Goal: Navigation & Orientation: Find specific page/section

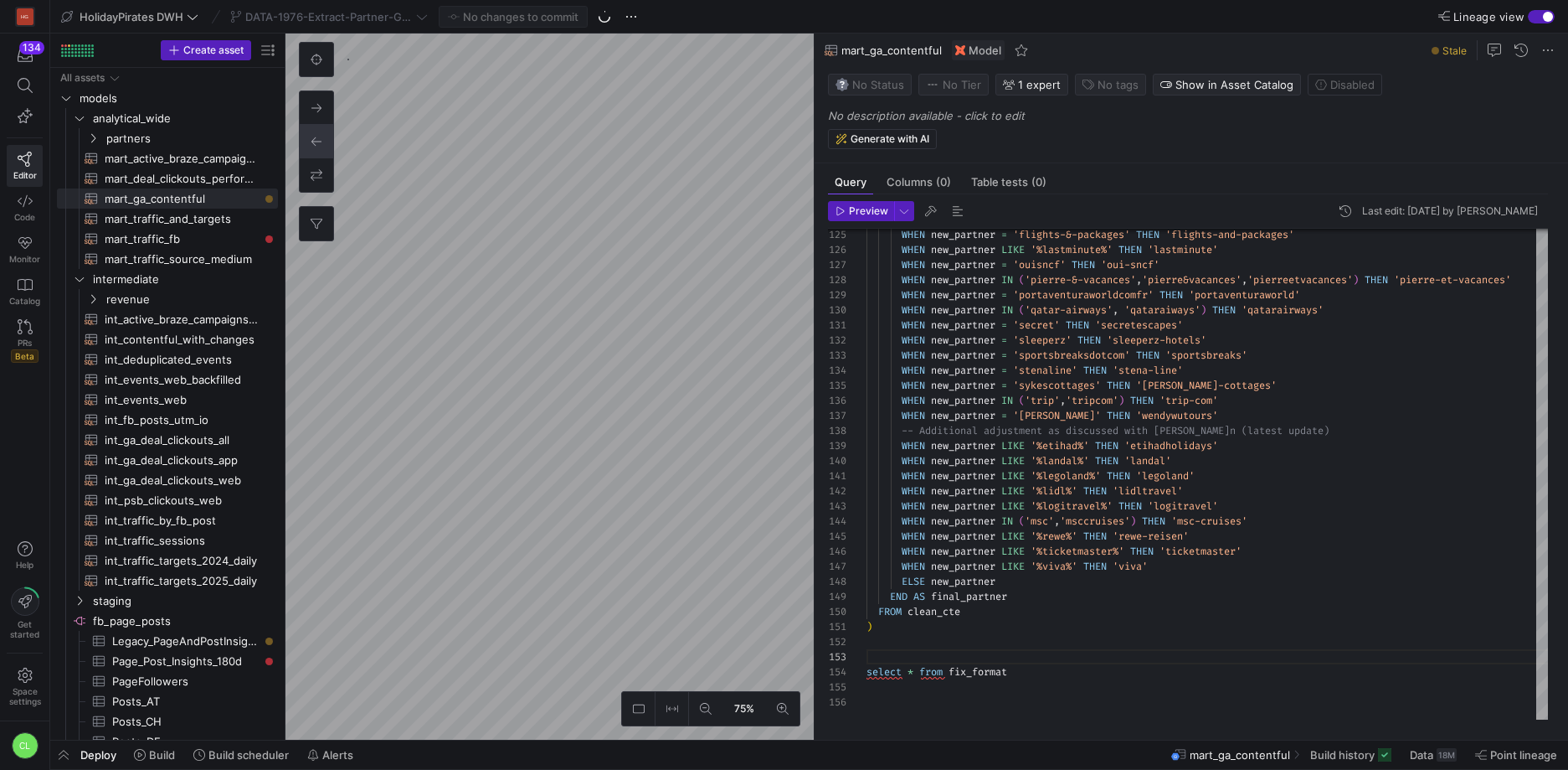
scroll to position [30, 0]
click at [444, 750] on div "Deploy Build Build scheduler Alerts mart_ga_contentful Build history Data 18M P…" at bounding box center [809, 754] width 1518 height 29
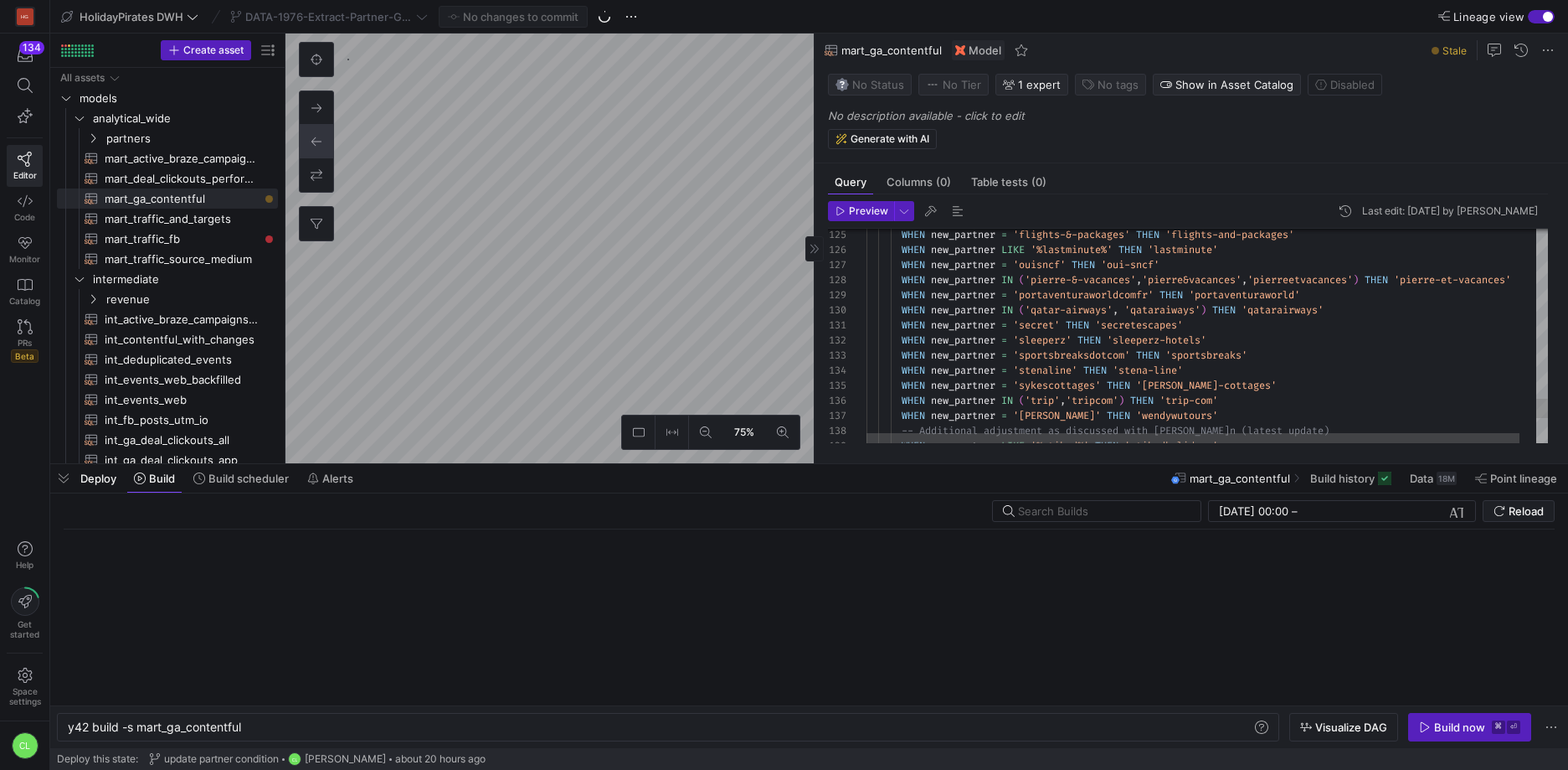
scroll to position [0, 175]
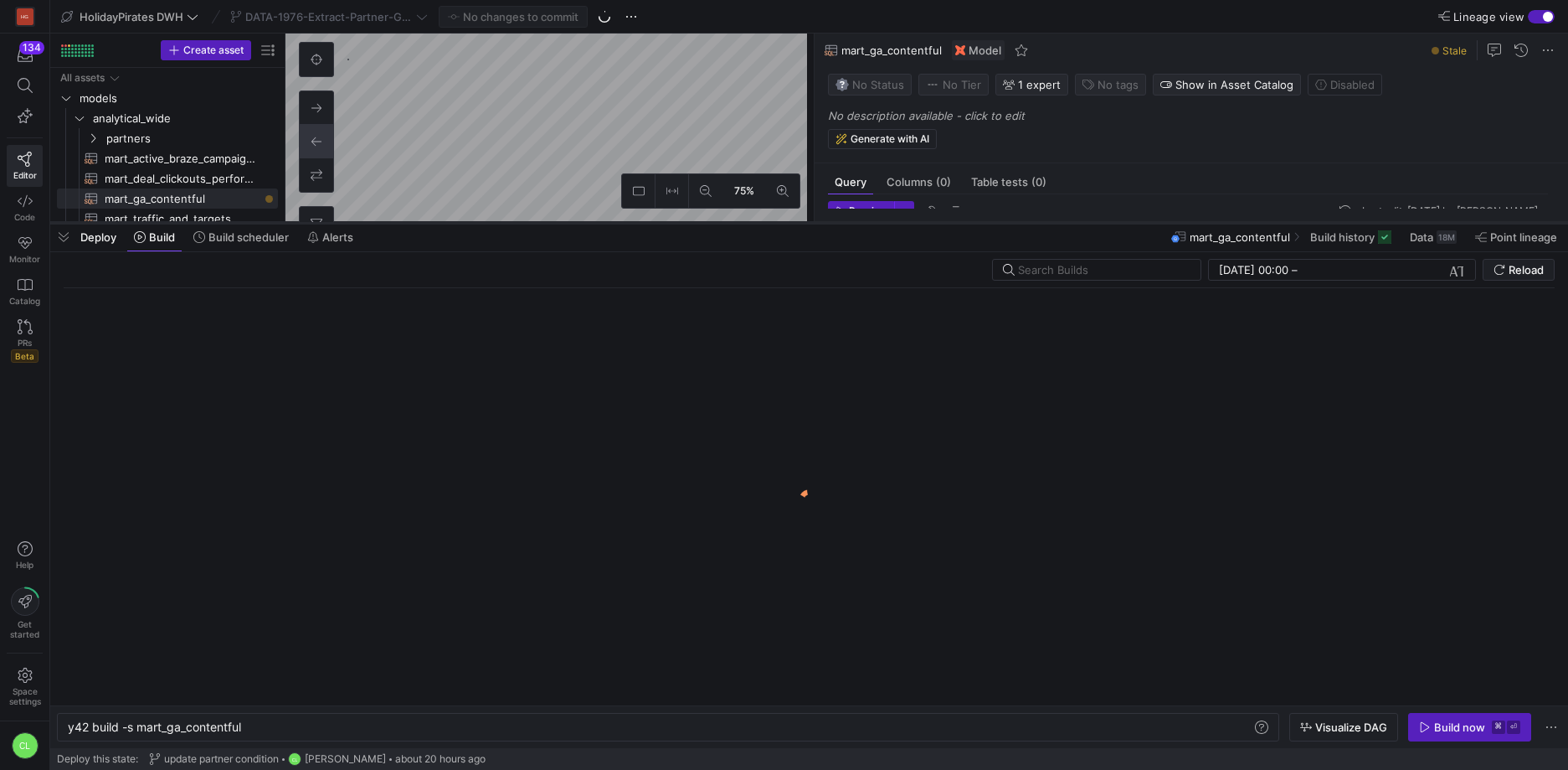
drag, startPoint x: 541, startPoint y: 460, endPoint x: 645, endPoint y: 218, distance: 263.4
click at [645, 219] on div at bounding box center [809, 222] width 1518 height 7
click at [588, 241] on div "Deploy Build Build scheduler Alerts mart_ga_contentful Build history Data 18M P…" at bounding box center [809, 237] width 1518 height 29
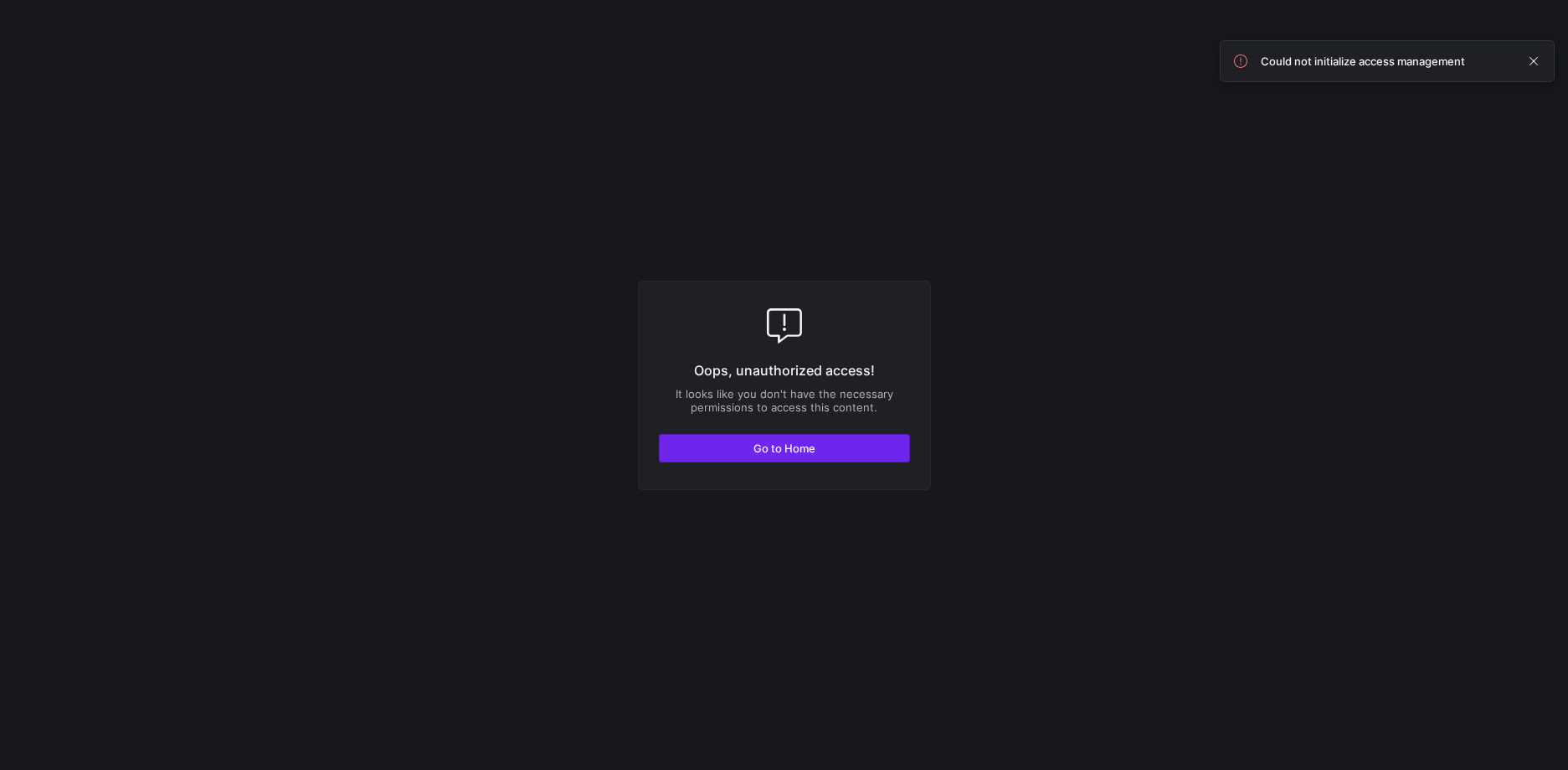
click at [861, 455] on span "button" at bounding box center [784, 448] width 249 height 27
click at [873, 451] on span "button" at bounding box center [784, 448] width 249 height 27
click at [810, 454] on span "button" at bounding box center [784, 448] width 249 height 27
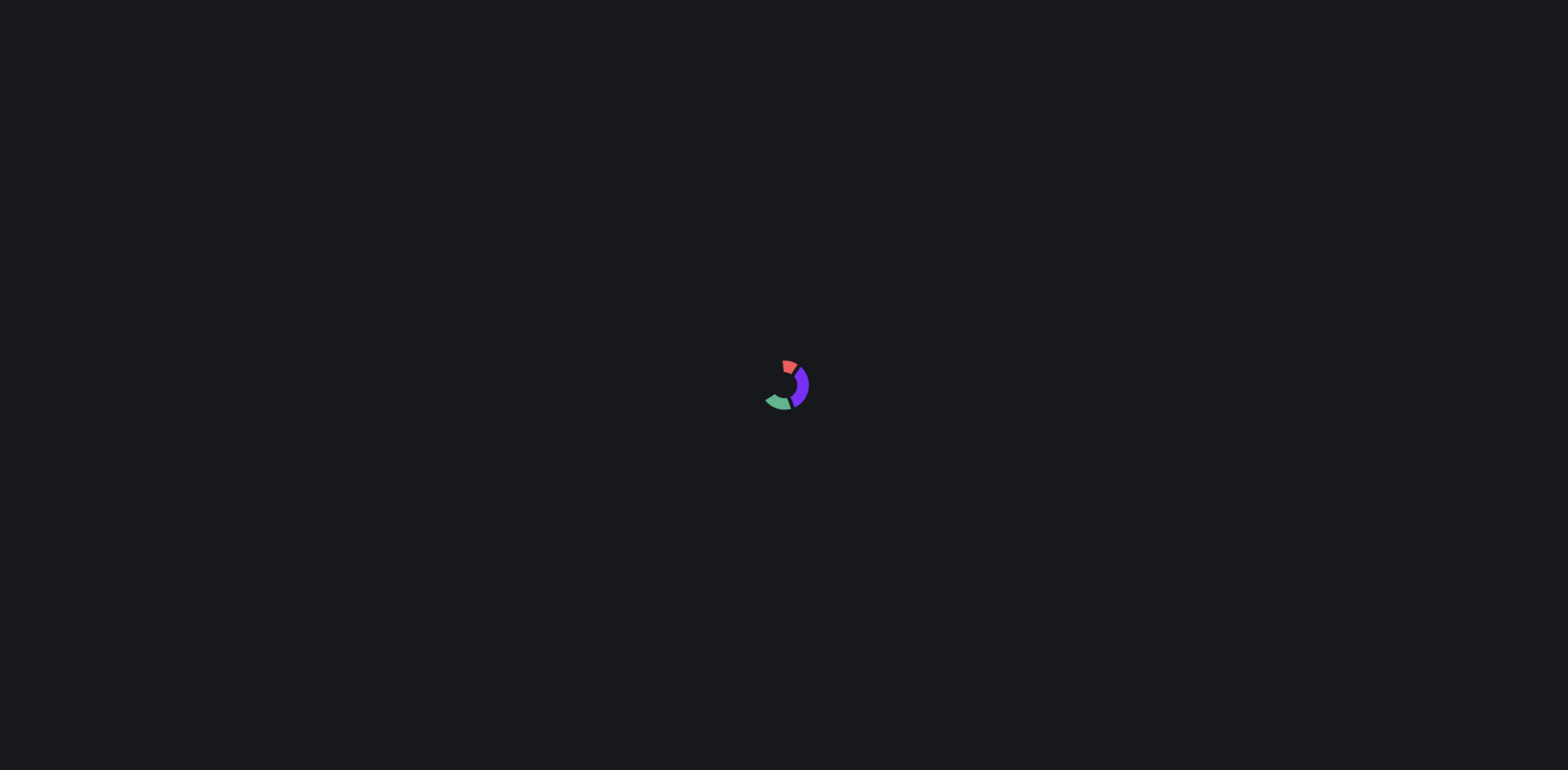
click at [1032, 95] on div at bounding box center [784, 385] width 1568 height 770
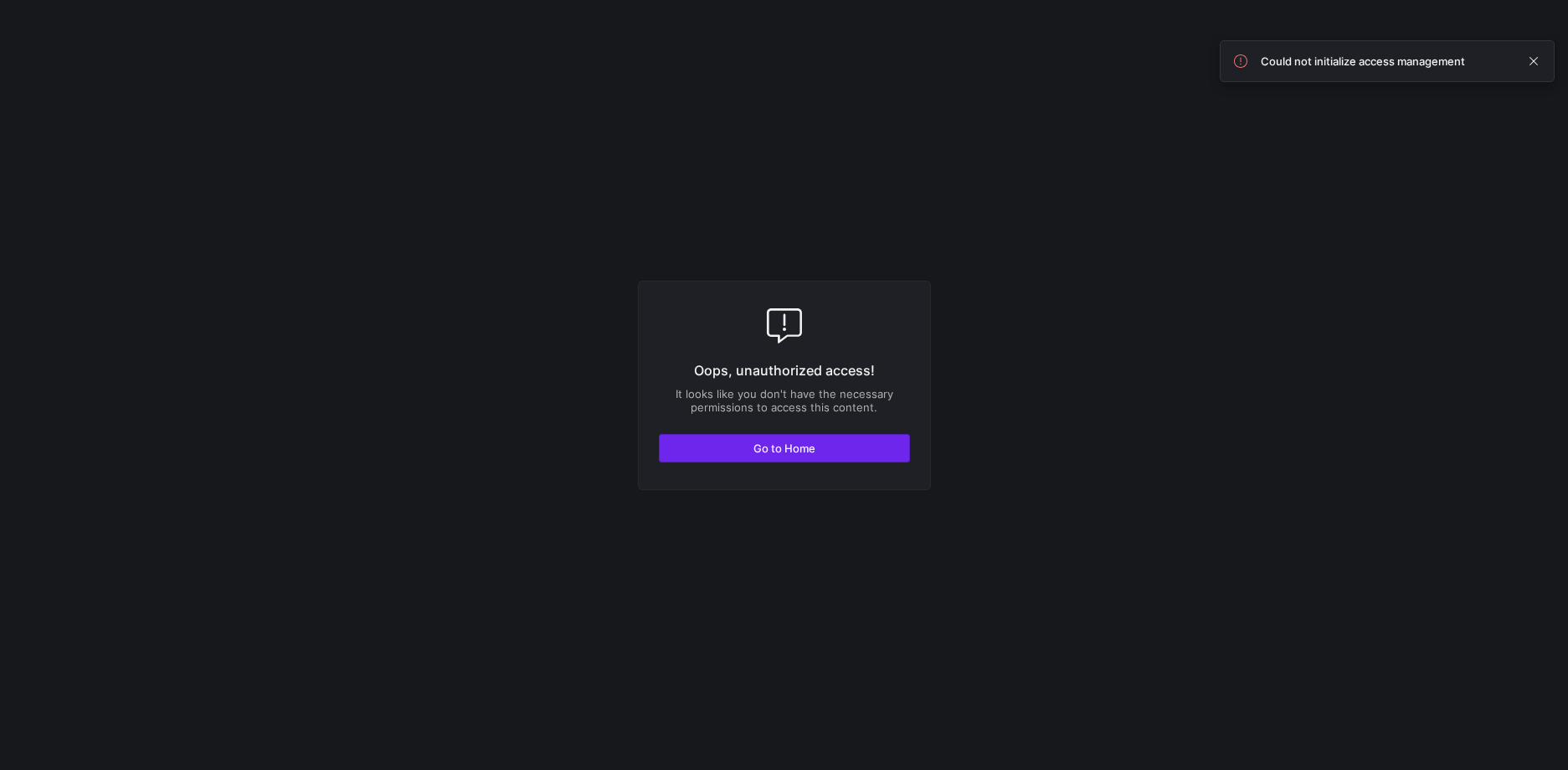
click at [810, 461] on button "Go to Home" at bounding box center [784, 448] width 251 height 29
click at [863, 436] on span "button" at bounding box center [784, 448] width 249 height 27
click at [807, 453] on span "Go to Home" at bounding box center [784, 448] width 62 height 13
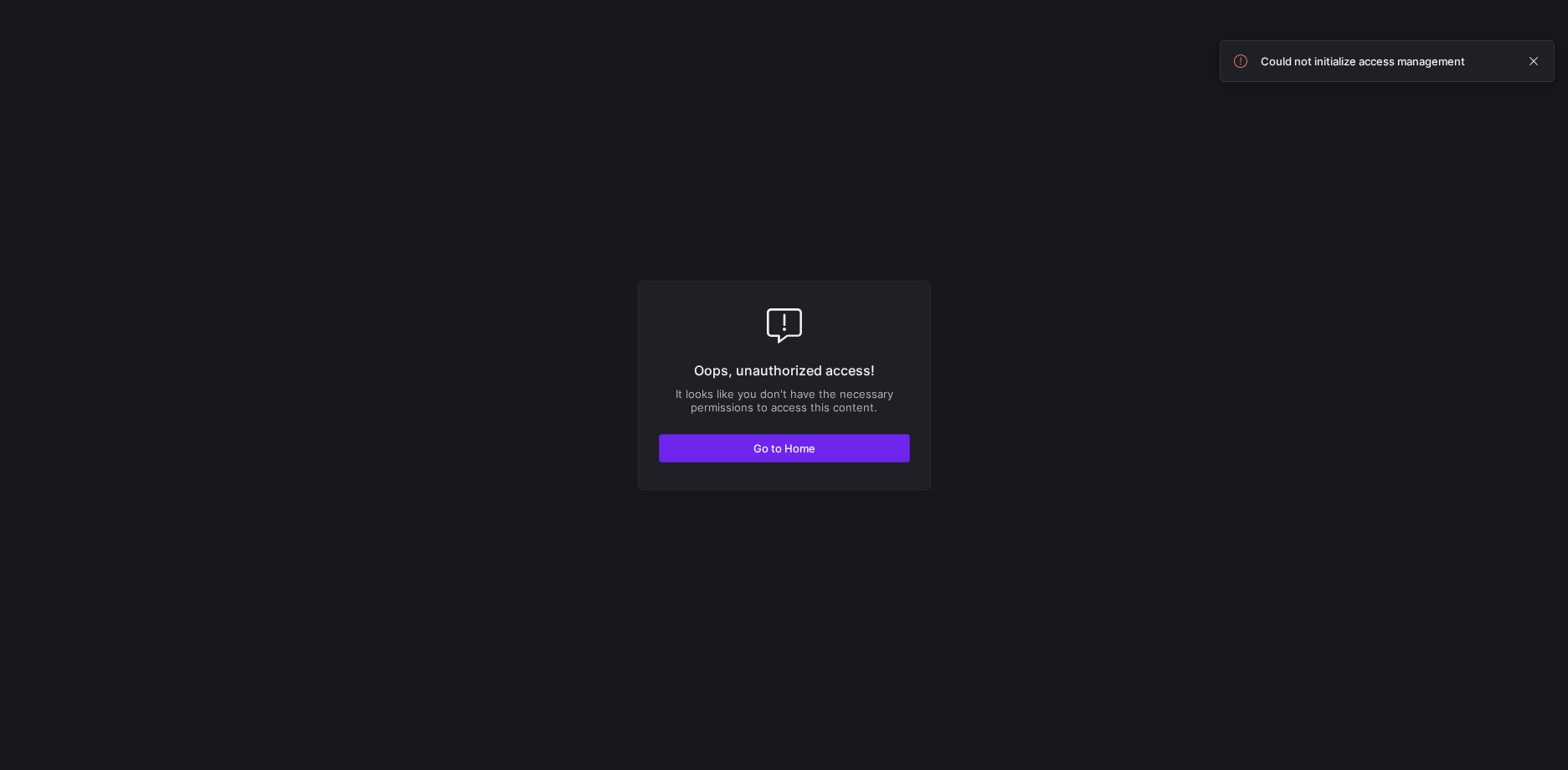
click at [807, 453] on span "Go to Home" at bounding box center [784, 448] width 62 height 13
click at [848, 435] on span "button" at bounding box center [784, 448] width 249 height 27
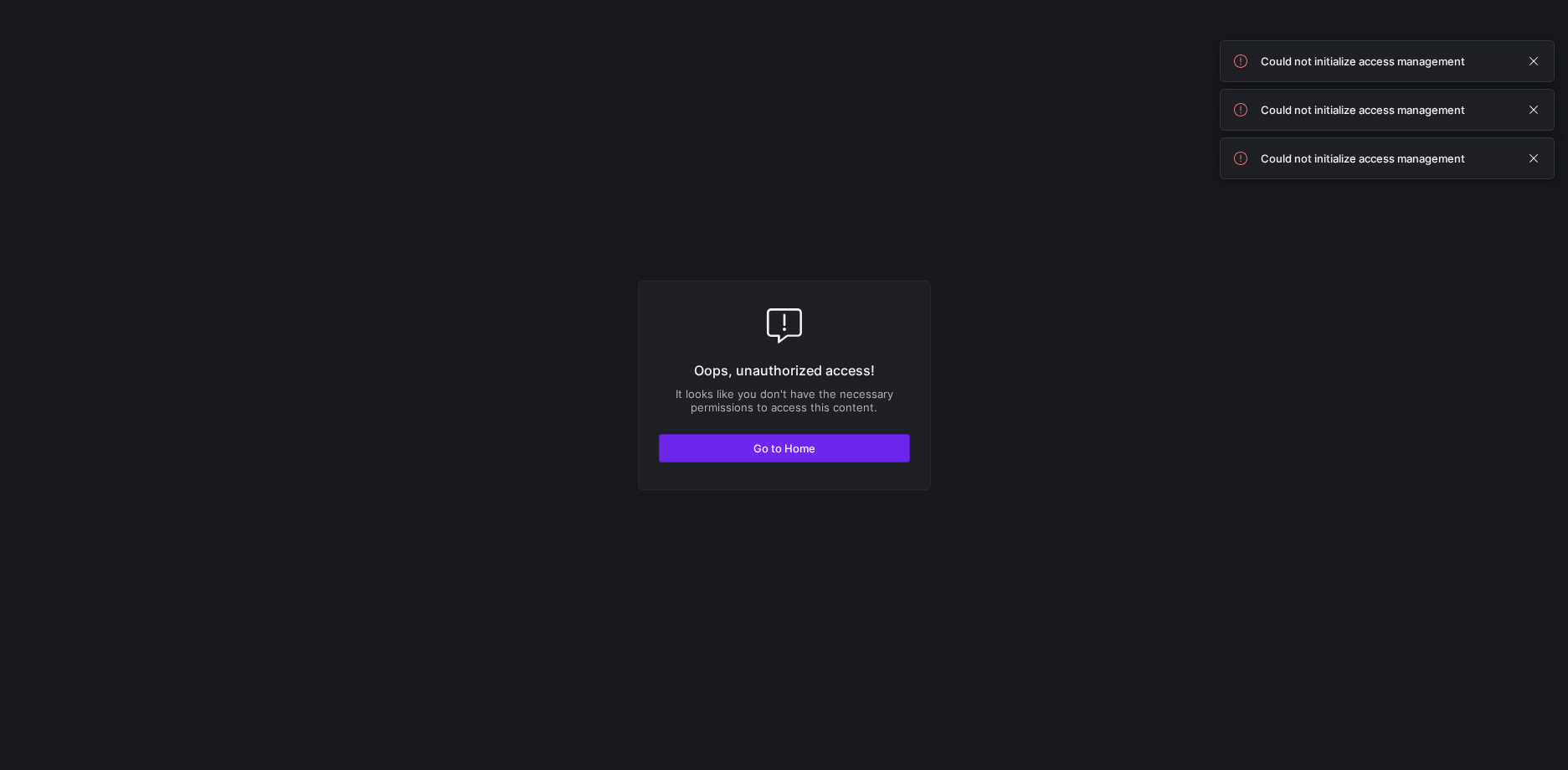
click at [820, 454] on span "button" at bounding box center [784, 448] width 249 height 27
click at [843, 446] on span "button" at bounding box center [784, 448] width 249 height 27
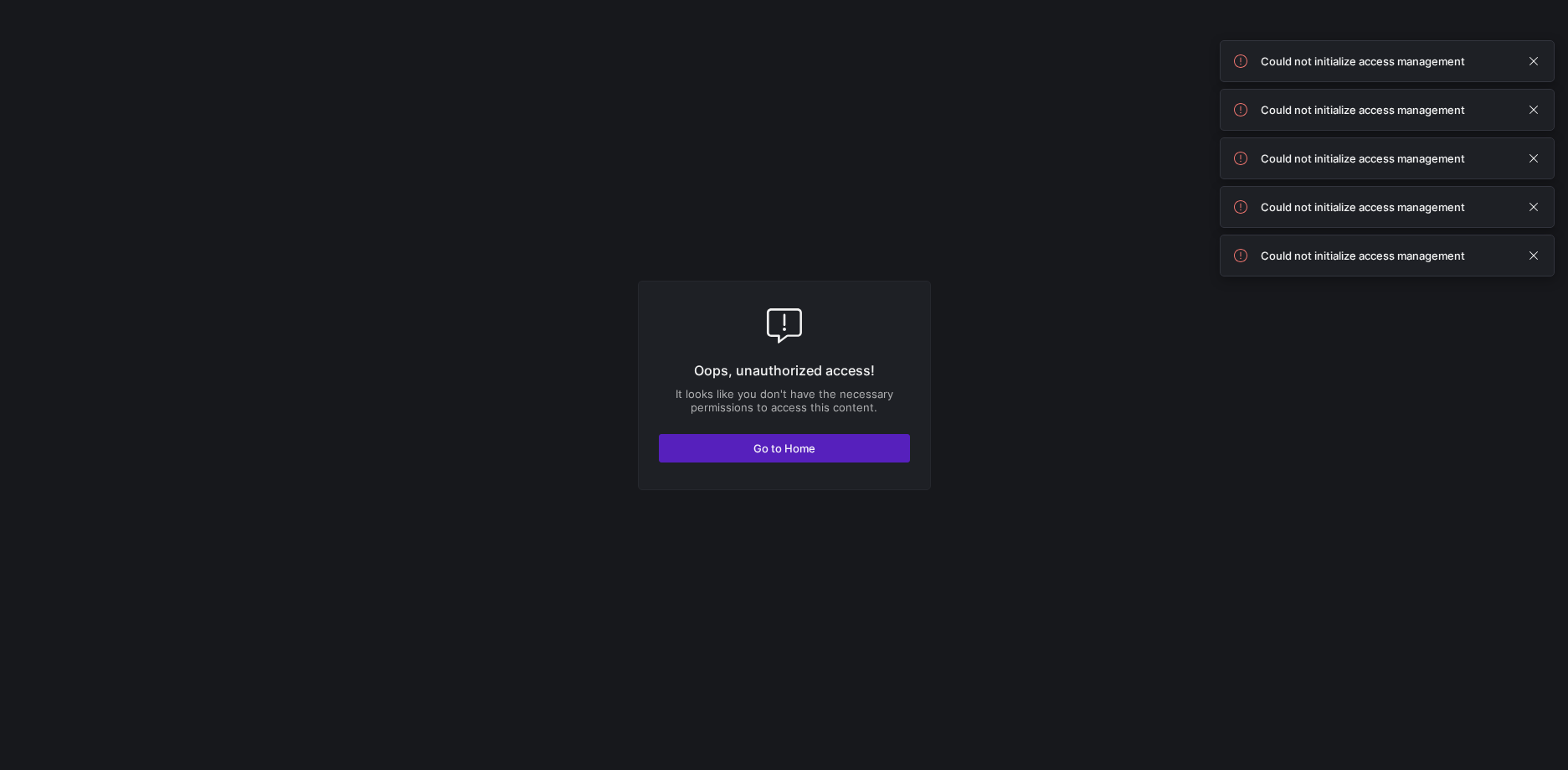
click at [572, 172] on y42-fullscreen-message "Oops, unauthorized access! It looks like you don't have the necessary permissio…" at bounding box center [784, 385] width 1568 height 770
click at [812, 445] on span "Go to Home" at bounding box center [784, 448] width 62 height 13
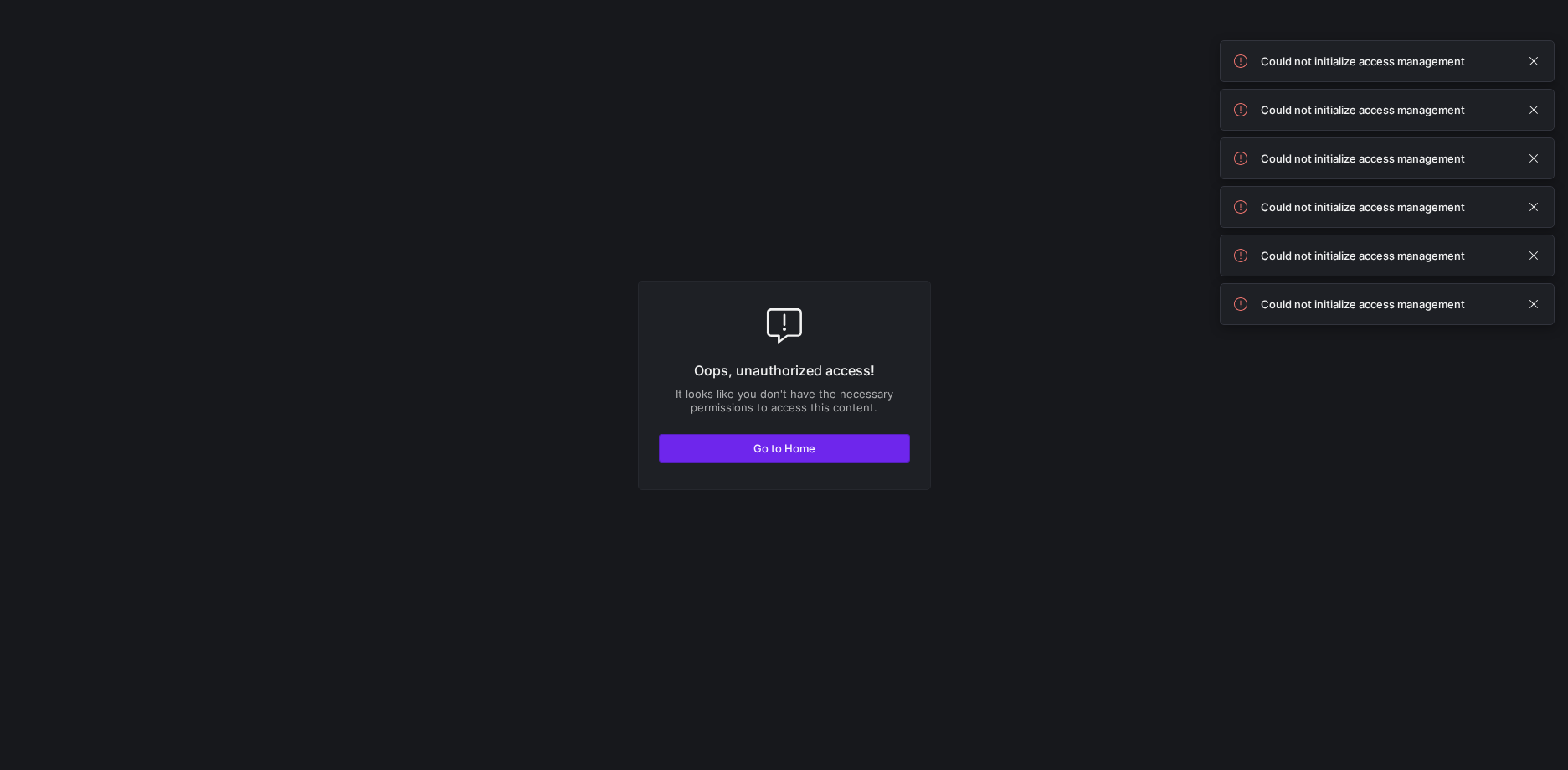
click at [836, 437] on span "button" at bounding box center [784, 448] width 249 height 27
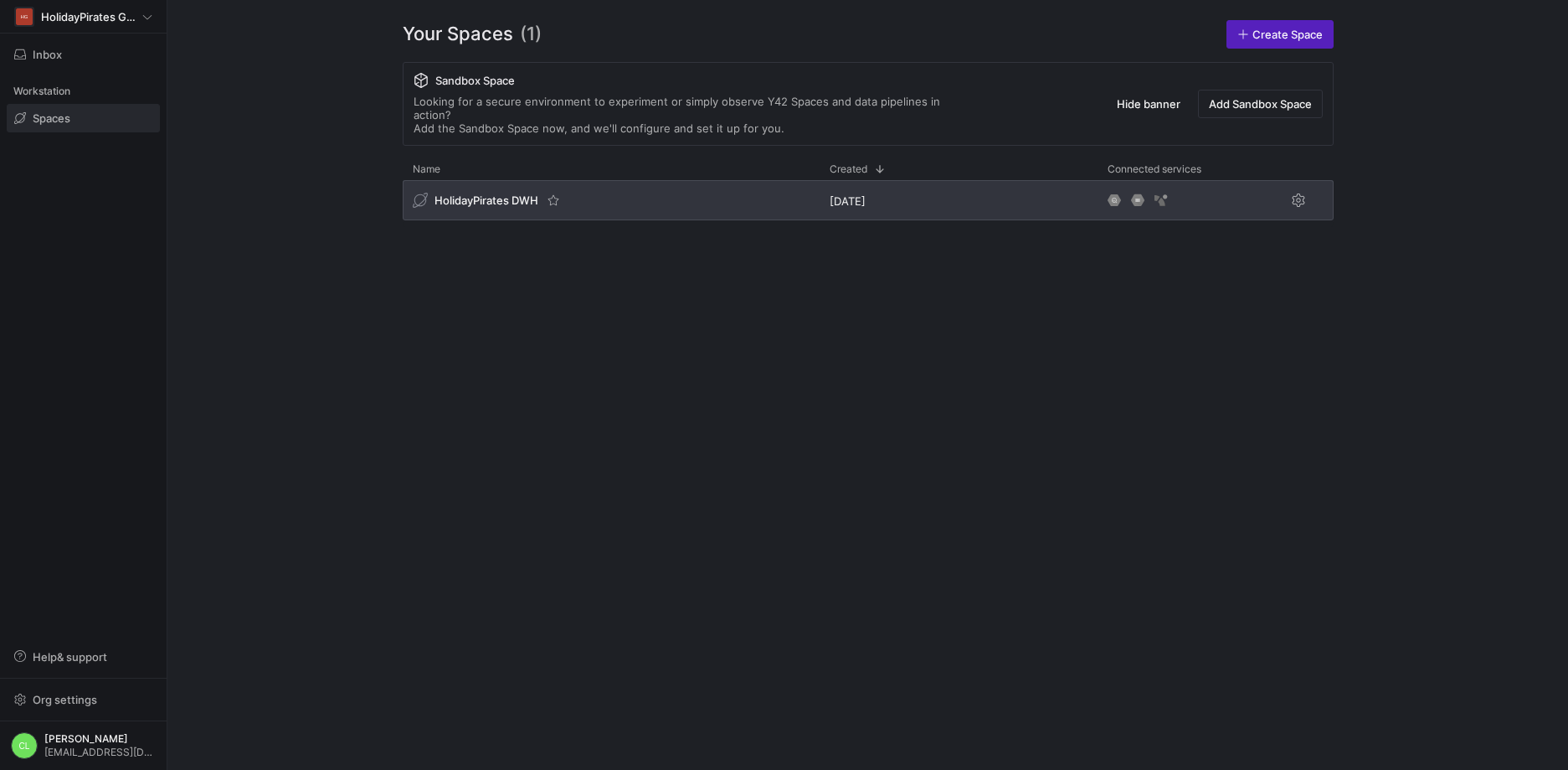
click at [644, 185] on div "HolidayPirates DWH" at bounding box center [611, 200] width 417 height 40
